Goal: Find specific page/section: Find specific page/section

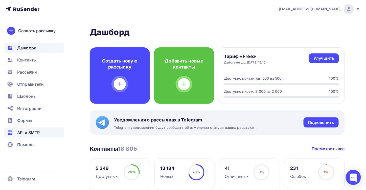
click at [34, 133] on span "API и SMTP" at bounding box center [28, 133] width 22 height 6
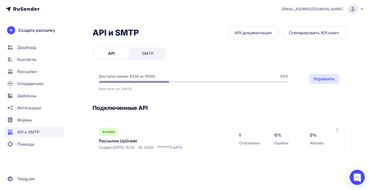
click at [140, 53] on link "SMTP" at bounding box center [147, 53] width 35 height 10
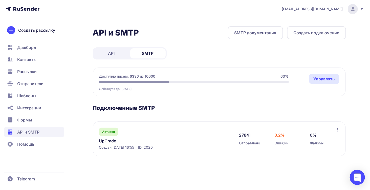
click at [108, 141] on link "UpGrade" at bounding box center [151, 141] width 104 height 6
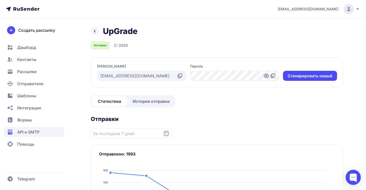
click at [150, 103] on span "История отправок" at bounding box center [151, 102] width 37 height 6
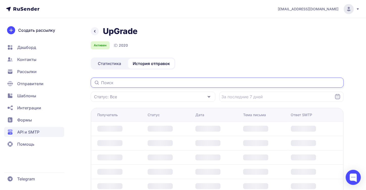
click at [126, 82] on input "text" at bounding box center [217, 83] width 253 height 10
paste input "[EMAIL_ADDRESS][DOMAIN_NAME]"
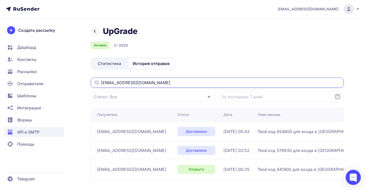
type input "[EMAIL_ADDRESS][DOMAIN_NAME]"
